Goal: Communication & Community: Answer question/provide support

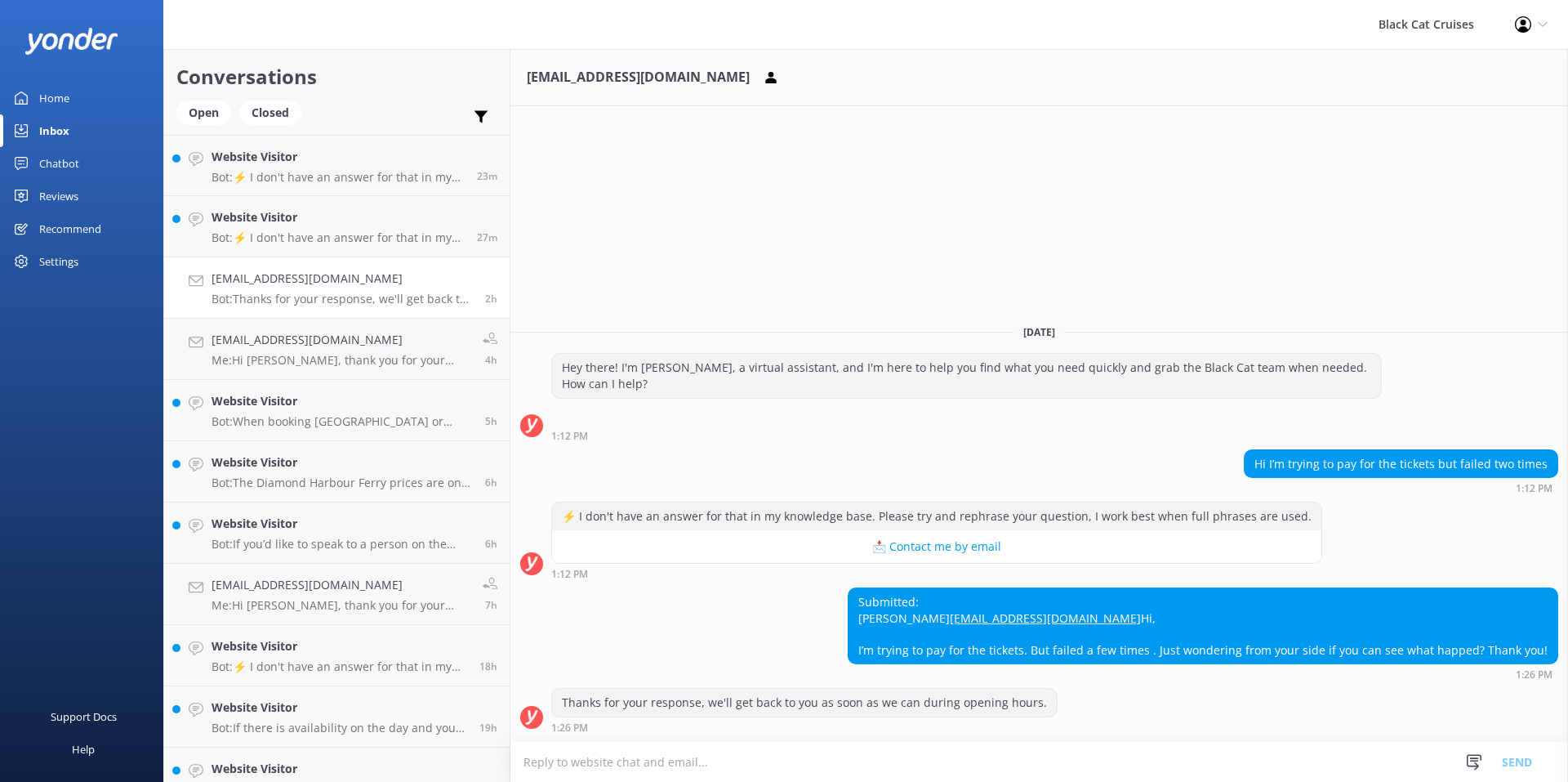
click at [554, 763] on textarea at bounding box center [1039, 762] width 1057 height 40
type textarea "Hi [PERSON_NAME], thank you for your time on the phone just now. kind regards"
click at [1509, 758] on button "Send" at bounding box center [1516, 762] width 61 height 41
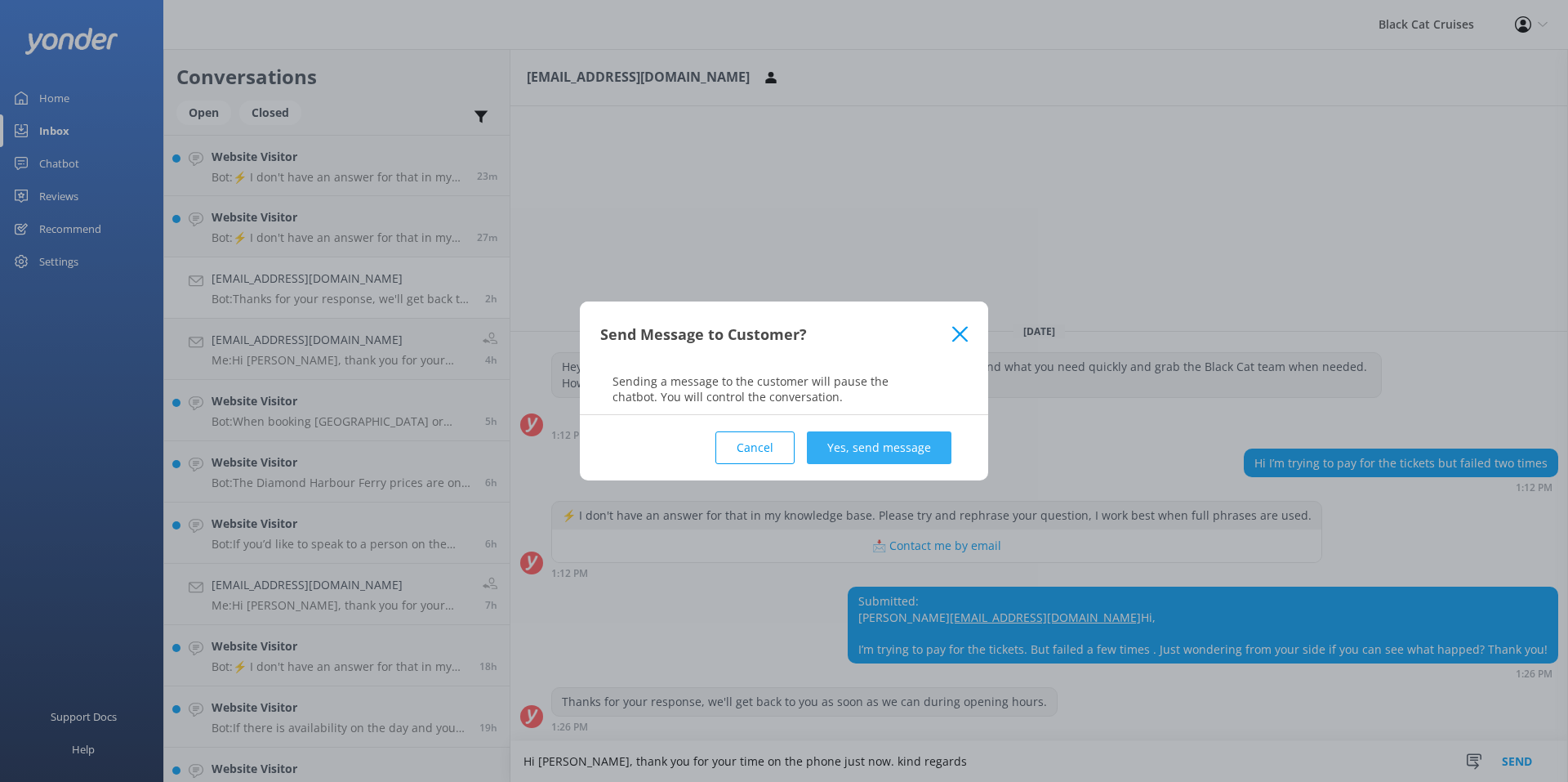
click at [865, 444] on button "Yes, send message" at bounding box center [879, 448] width 144 height 33
